Goal: Task Accomplishment & Management: Manage account settings

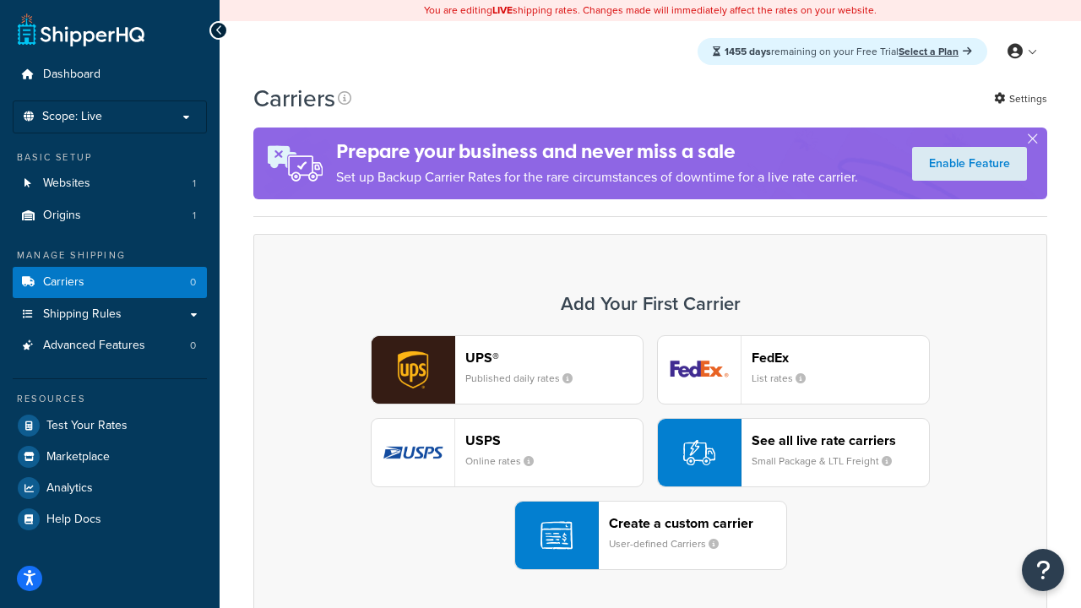
click at [651, 453] on div "UPS® Published daily rates FedEx List rates USPS Online rates See all live rate…" at bounding box center [650, 452] width 759 height 235
click at [841, 357] on header "FedEx" at bounding box center [840, 358] width 177 height 16
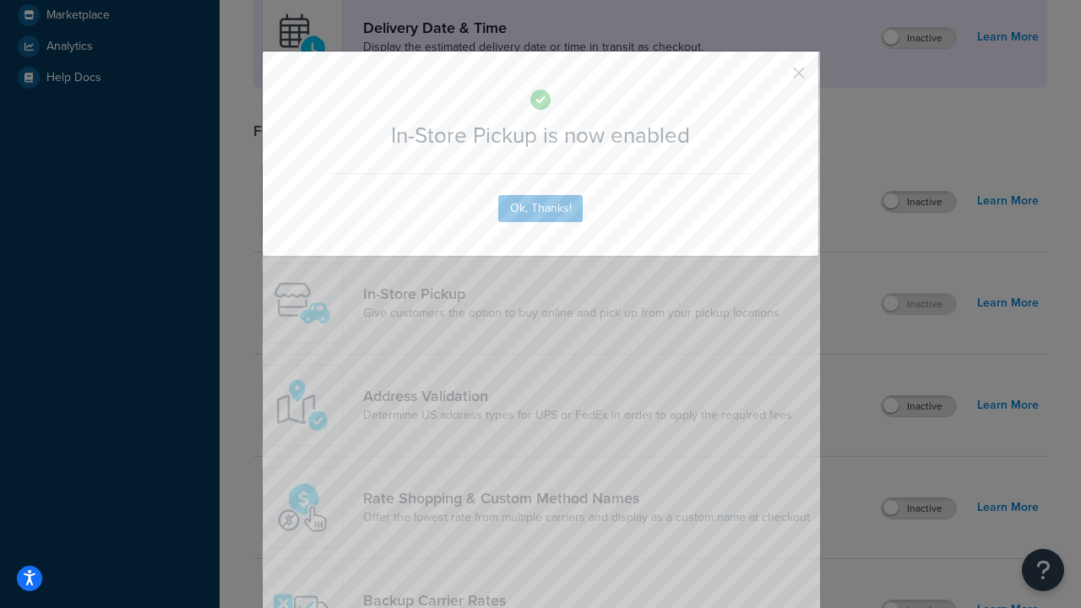
scroll to position [474, 0]
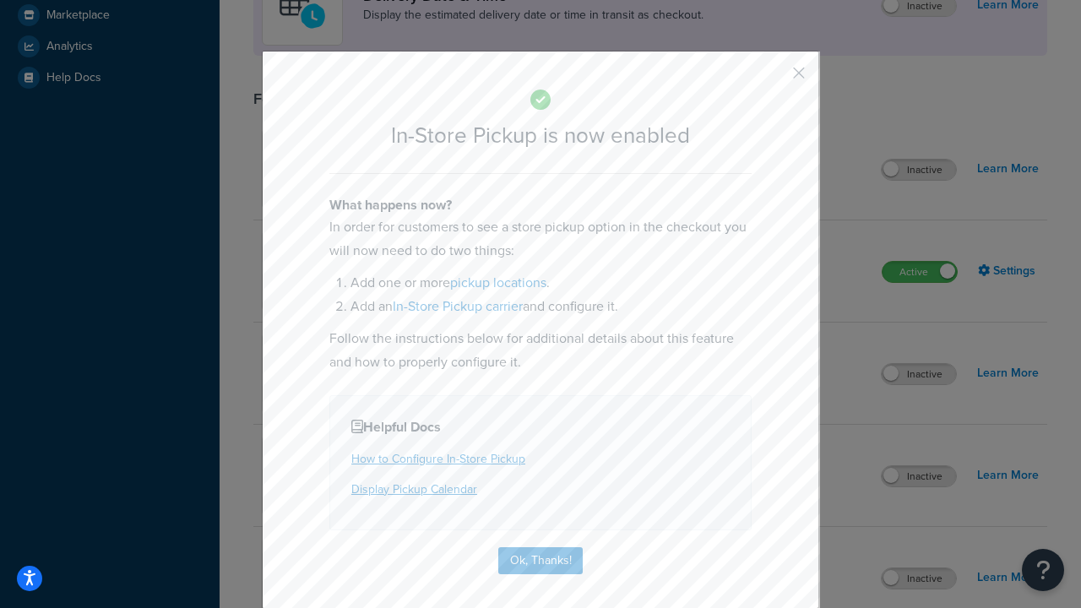
click at [774, 79] on button "button" at bounding box center [774, 79] width 4 height 4
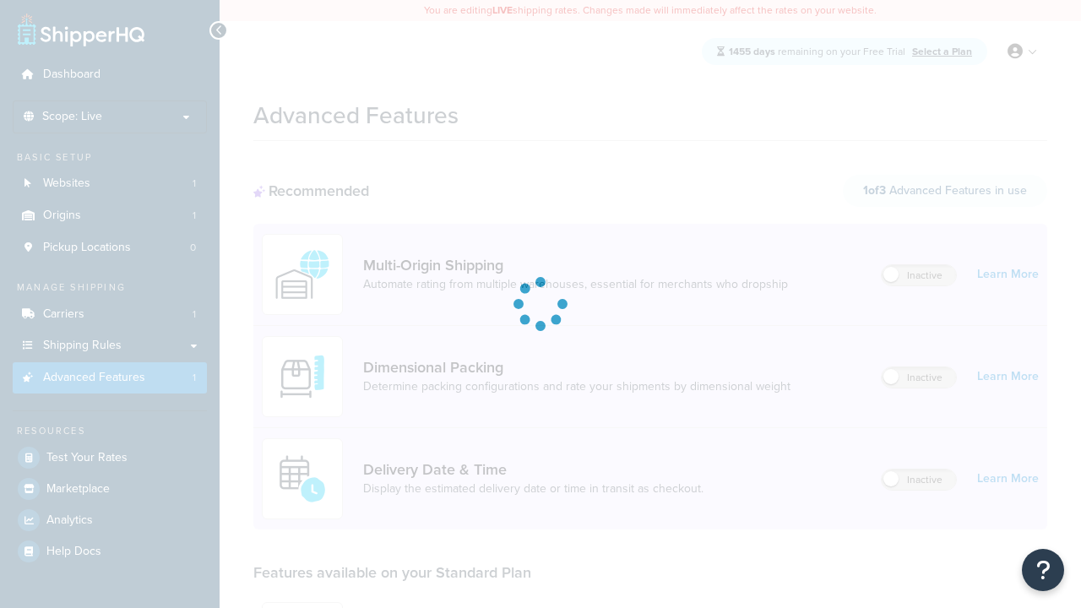
scroll to position [442, 0]
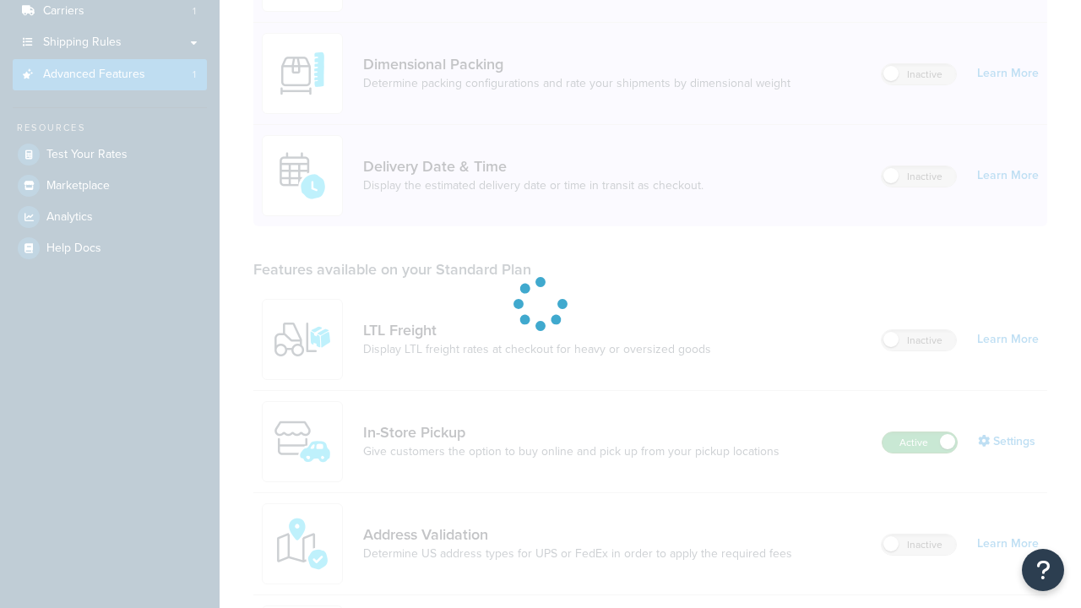
click at [920, 433] on label "Active" at bounding box center [920, 443] width 74 height 20
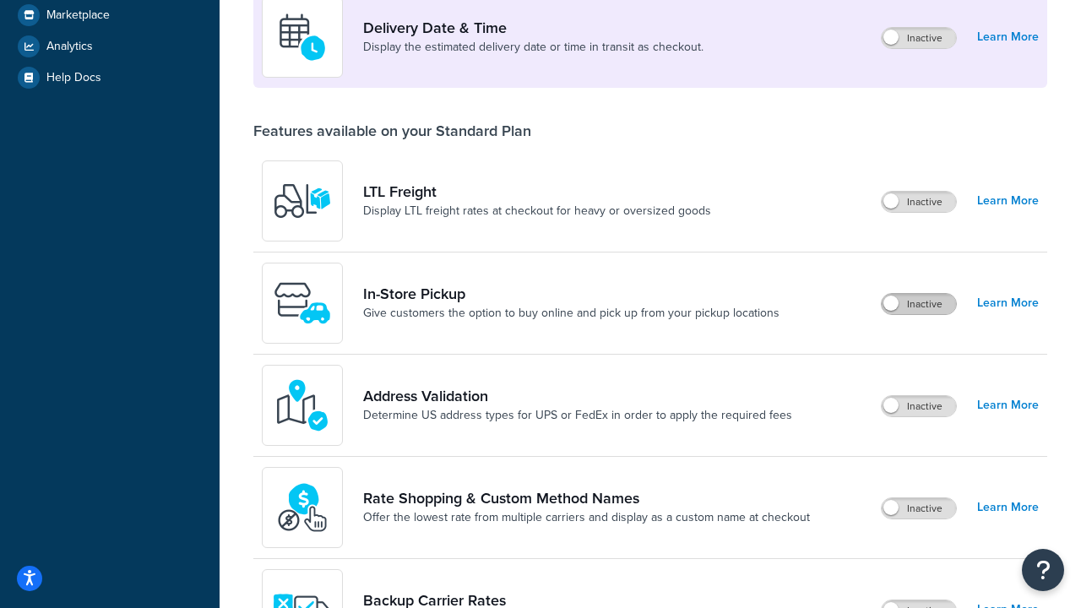
scroll to position [410, 0]
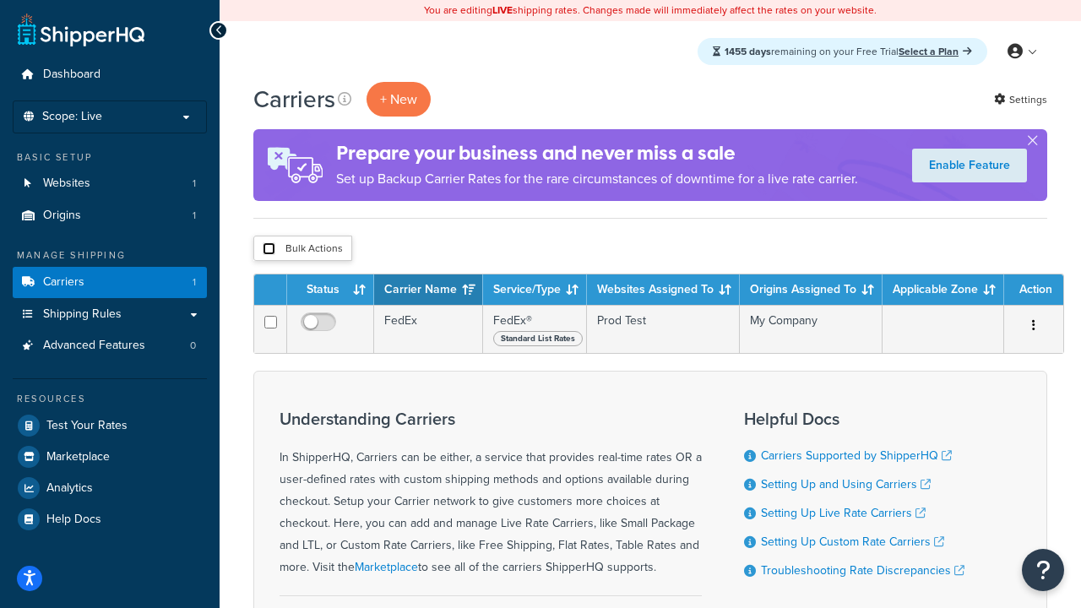
click at [269, 249] on input "checkbox" at bounding box center [269, 248] width 13 height 13
checkbox input "true"
click at [0, 0] on button "Delete" at bounding box center [0, 0] width 0 height 0
